Goal: Information Seeking & Learning: Learn about a topic

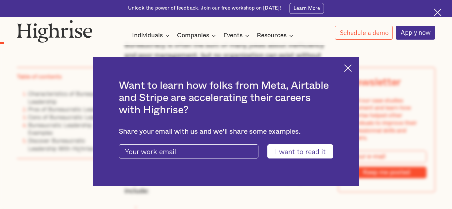
scroll to position [433, 0]
click at [346, 67] on img at bounding box center [348, 69] width 8 height 8
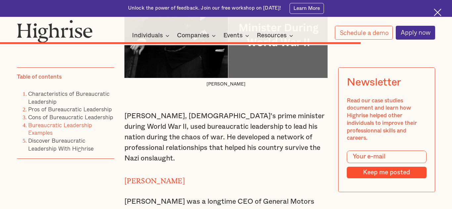
scroll to position [4079, 0]
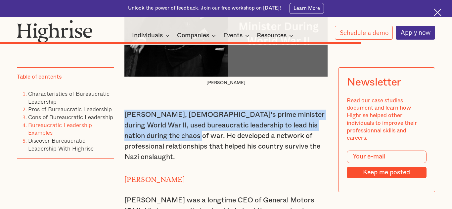
drag, startPoint x: 126, startPoint y: 124, endPoint x: 167, endPoint y: 150, distance: 48.2
click at [167, 150] on p "[PERSON_NAME], [DEMOGRAPHIC_DATA]'s prime minister during World War II, used bu…" at bounding box center [225, 136] width 203 height 53
copy p "[PERSON_NAME], [DEMOGRAPHIC_DATA]'s prime minister during World War II, used bu…"
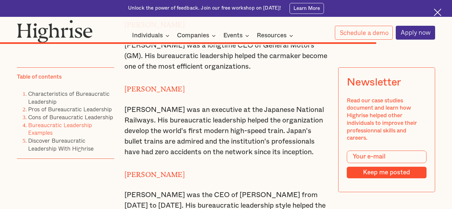
scroll to position [4238, 0]
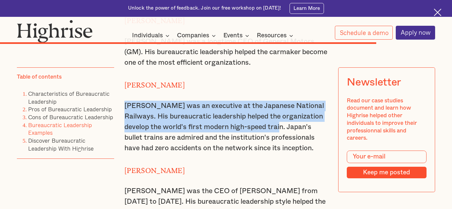
drag, startPoint x: 125, startPoint y: 117, endPoint x: 286, endPoint y: 134, distance: 162.4
click at [286, 134] on p "[PERSON_NAME] was an executive at the Japanese National Railways. His bureaucra…" at bounding box center [225, 127] width 203 height 53
copy p "[PERSON_NAME] was an executive at the Japanese National Railways. His bureaucra…"
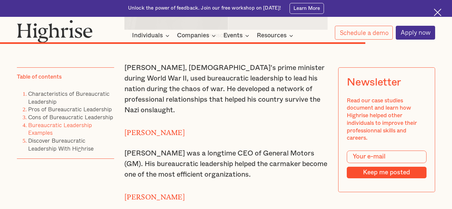
scroll to position [4125, 0]
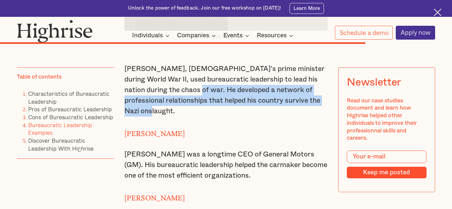
drag, startPoint x: 168, startPoint y: 99, endPoint x: 184, endPoint y: 121, distance: 27.3
click at [184, 117] on p "[PERSON_NAME], [DEMOGRAPHIC_DATA]'s prime minister during World War II, used bu…" at bounding box center [225, 90] width 203 height 53
copy p "He developed a network of professional relationships that helped his country su…"
